Goal: Transaction & Acquisition: Download file/media

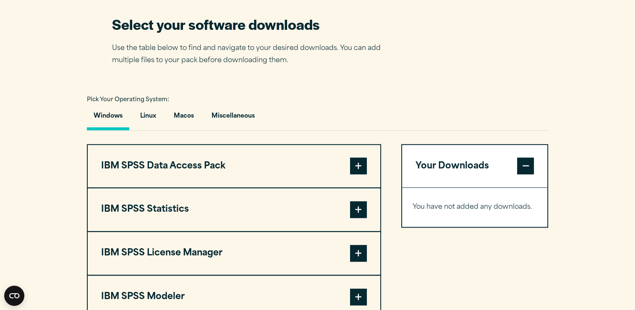
scroll to position [546, 0]
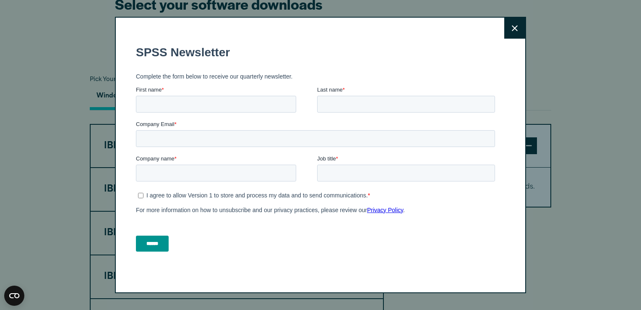
click at [518, 21] on button "Close" at bounding box center [515, 28] width 21 height 21
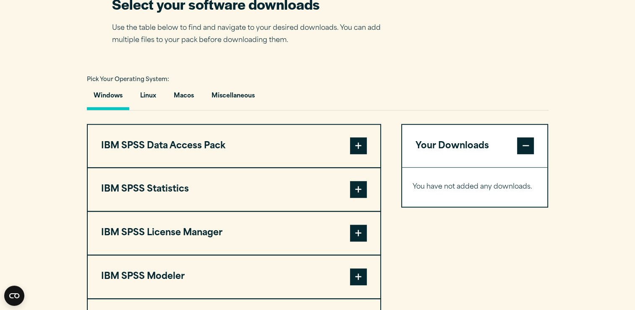
click at [197, 211] on button "IBM SPSS Statistics" at bounding box center [234, 189] width 293 height 43
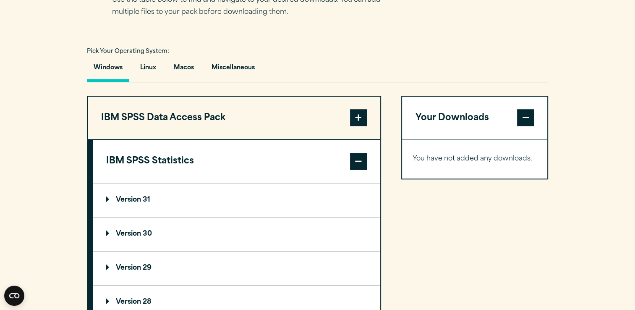
scroll to position [588, 0]
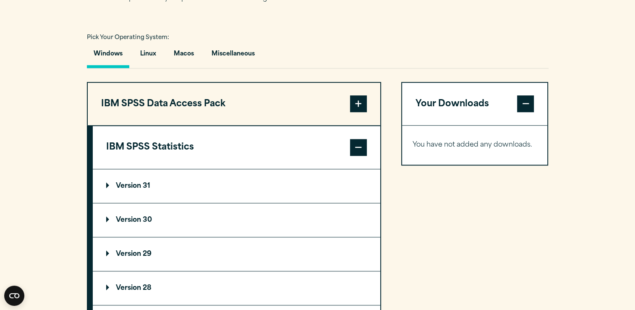
click at [146, 230] on summary "Version 30" at bounding box center [237, 220] width 288 height 34
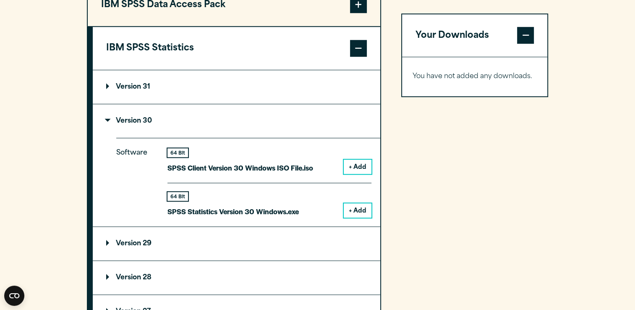
scroll to position [714, 0]
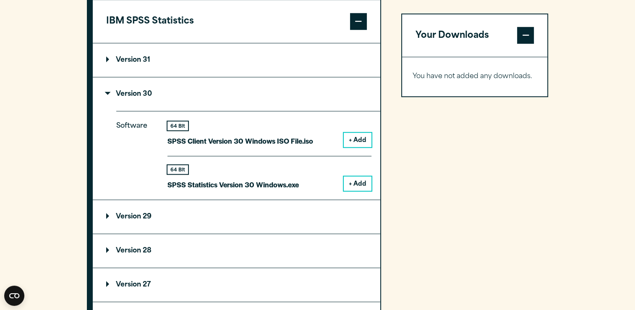
click at [359, 191] on button "+ Add" at bounding box center [358, 183] width 28 height 14
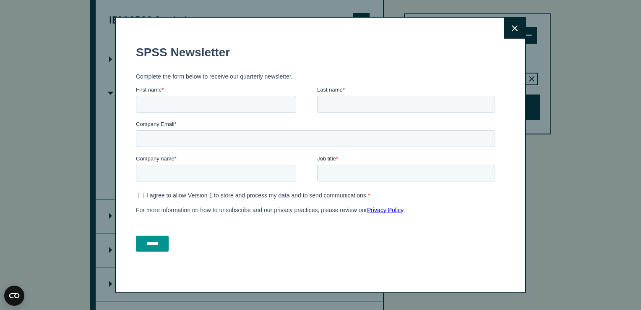
click at [507, 27] on button "Close" at bounding box center [515, 28] width 21 height 21
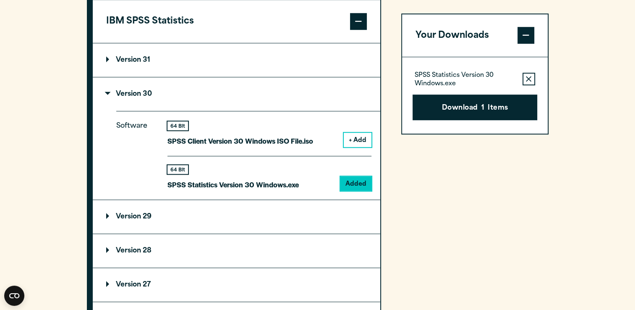
click at [481, 103] on span "1" at bounding box center [482, 108] width 3 height 11
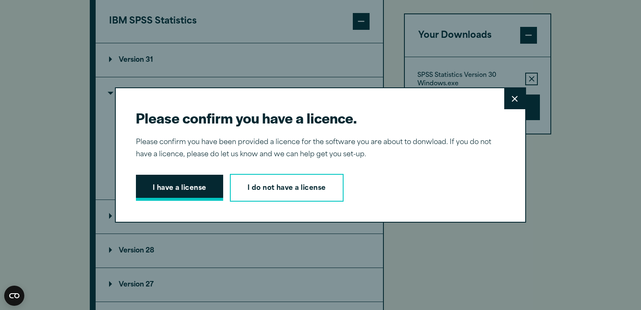
click at [188, 187] on button "I have a license" at bounding box center [179, 188] width 87 height 26
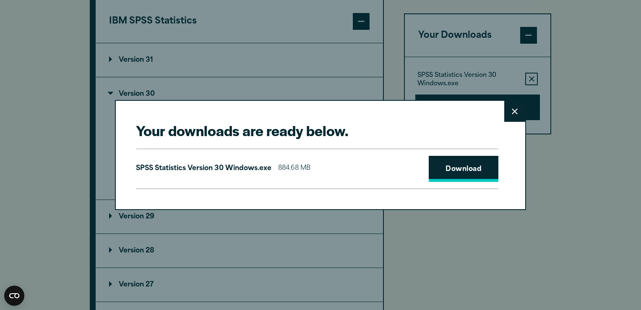
click at [467, 168] on link "Download" at bounding box center [464, 169] width 70 height 26
click at [507, 121] on button "Close" at bounding box center [515, 111] width 21 height 21
